Goal: Transaction & Acquisition: Purchase product/service

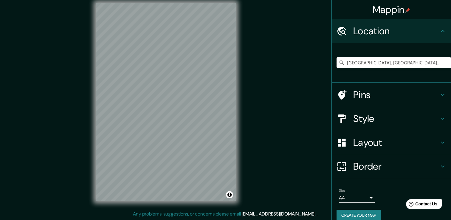
click at [410, 63] on input "Guadalajara, Jalisco, México" at bounding box center [393, 62] width 114 height 11
click at [409, 63] on input "Guadalajara, Jalisco, México" at bounding box center [393, 62] width 114 height 11
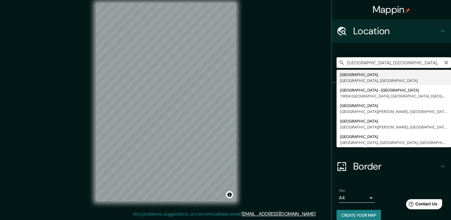
type input "Guadalajara, Jalisco, México"
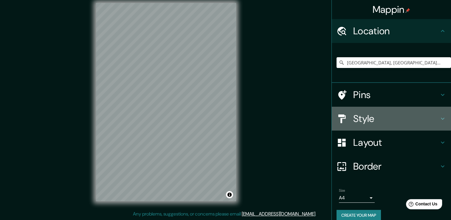
click at [365, 116] on h4 "Style" at bounding box center [396, 119] width 86 height 12
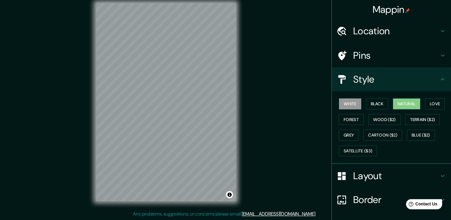
click at [406, 100] on button "Natural" at bounding box center [406, 103] width 27 height 11
click at [350, 100] on button "White" at bounding box center [350, 103] width 22 height 11
click at [396, 102] on button "Natural" at bounding box center [406, 103] width 27 height 11
click at [343, 104] on button "White" at bounding box center [350, 103] width 22 height 11
click at [397, 102] on button "Natural" at bounding box center [406, 103] width 27 height 11
